Goal: Information Seeking & Learning: Find specific fact

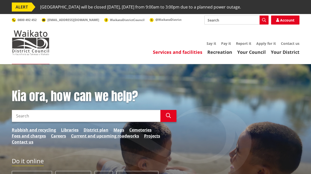
click at [175, 52] on link "Services and facilities" at bounding box center [177, 52] width 49 height 6
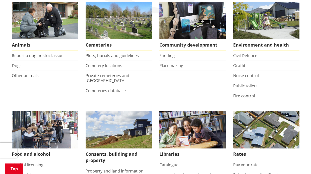
scroll to position [113, 0]
click at [102, 56] on link "Plots, burials and guidelines" at bounding box center [111, 56] width 53 height 6
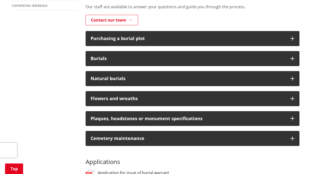
scroll to position [158, 0]
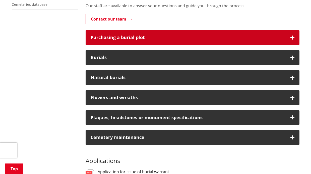
click at [170, 36] on div "Purchasing a burial plot" at bounding box center [187, 37] width 194 height 5
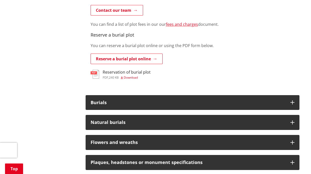
scroll to position [0, 0]
click at [178, 23] on link "fees and charges" at bounding box center [182, 25] width 32 height 6
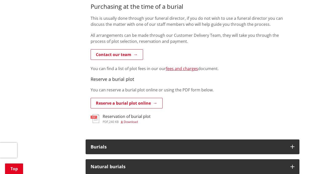
scroll to position [315, 0]
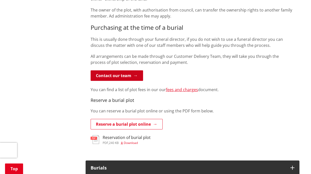
click at [112, 75] on link "Contact our team" at bounding box center [116, 75] width 52 height 11
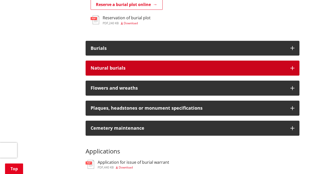
scroll to position [437, 0]
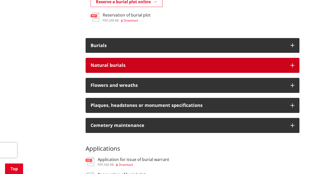
click at [170, 63] on div "Natural burials" at bounding box center [187, 65] width 194 height 5
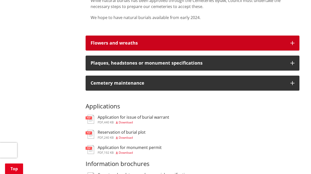
scroll to position [519, 0]
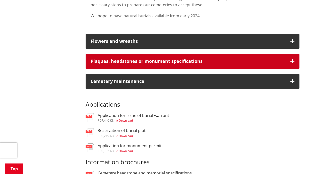
click at [166, 59] on div "Plaques, headstones or monument specifications" at bounding box center [187, 61] width 194 height 5
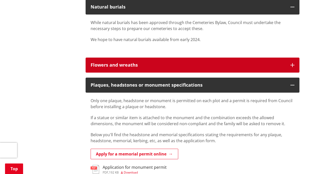
scroll to position [503, 0]
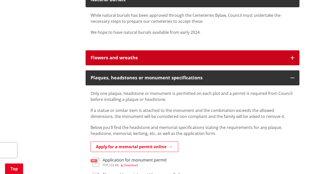
click at [209, 55] on div "Flowers and wreaths" at bounding box center [187, 57] width 194 height 5
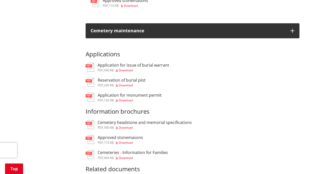
scroll to position [789, 0]
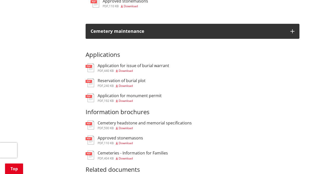
click at [124, 69] on span "Download" at bounding box center [126, 71] width 14 height 4
click at [127, 84] on span "Download" at bounding box center [126, 86] width 14 height 4
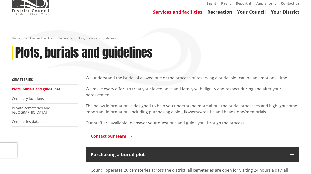
scroll to position [48, 0]
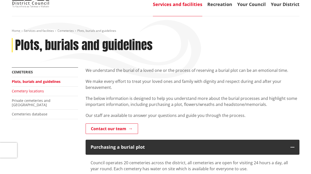
click at [32, 91] on link "Cemetery locations" at bounding box center [28, 91] width 32 height 5
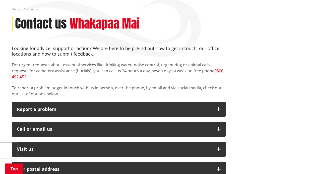
scroll to position [64, 0]
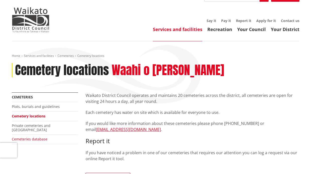
click at [31, 137] on link "Cemeteries database" at bounding box center [30, 139] width 36 height 5
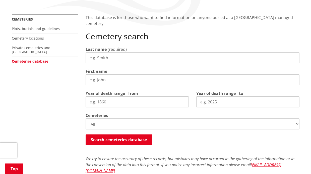
scroll to position [101, 0]
click at [110, 57] on input "Last name" at bounding box center [192, 58] width 214 height 11
type input "[PERSON_NAME]"
click at [108, 81] on input "First name" at bounding box center [192, 80] width 214 height 11
click at [96, 79] on input "First name" at bounding box center [192, 80] width 214 height 11
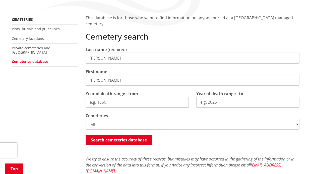
type input "[PERSON_NAME]"
drag, startPoint x: 107, startPoint y: 102, endPoint x: 97, endPoint y: 101, distance: 9.8
click at [97, 101] on input "Year of death range - from" at bounding box center [136, 102] width 103 height 11
type input "2"
click at [200, 103] on input "Year of death range - to" at bounding box center [247, 102] width 103 height 11
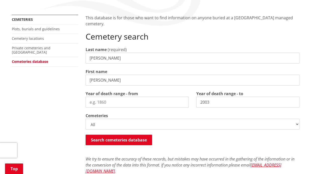
type input "2003"
click at [107, 102] on input "Year of death range - from" at bounding box center [136, 102] width 103 height 11
type input "1930"
click at [118, 138] on button "Search cemeteries database" at bounding box center [118, 140] width 66 height 11
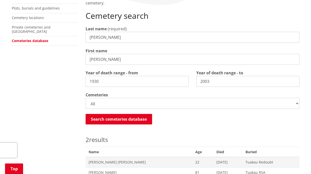
scroll to position [121, 0]
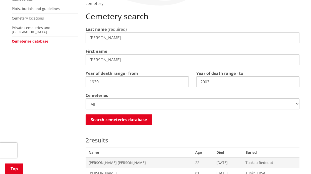
drag, startPoint x: 99, startPoint y: 60, endPoint x: 87, endPoint y: 59, distance: 11.9
click at [87, 59] on input "[PERSON_NAME]" at bounding box center [192, 59] width 214 height 11
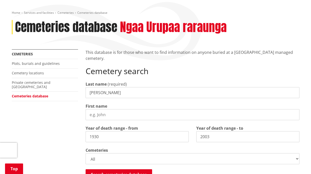
scroll to position [64, 0]
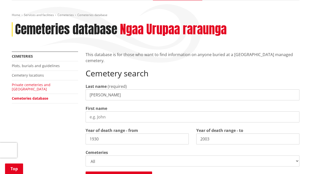
click at [42, 84] on link "Private cemeteries and [GEOGRAPHIC_DATA]" at bounding box center [31, 86] width 39 height 9
